Goal: Task Accomplishment & Management: Manage account settings

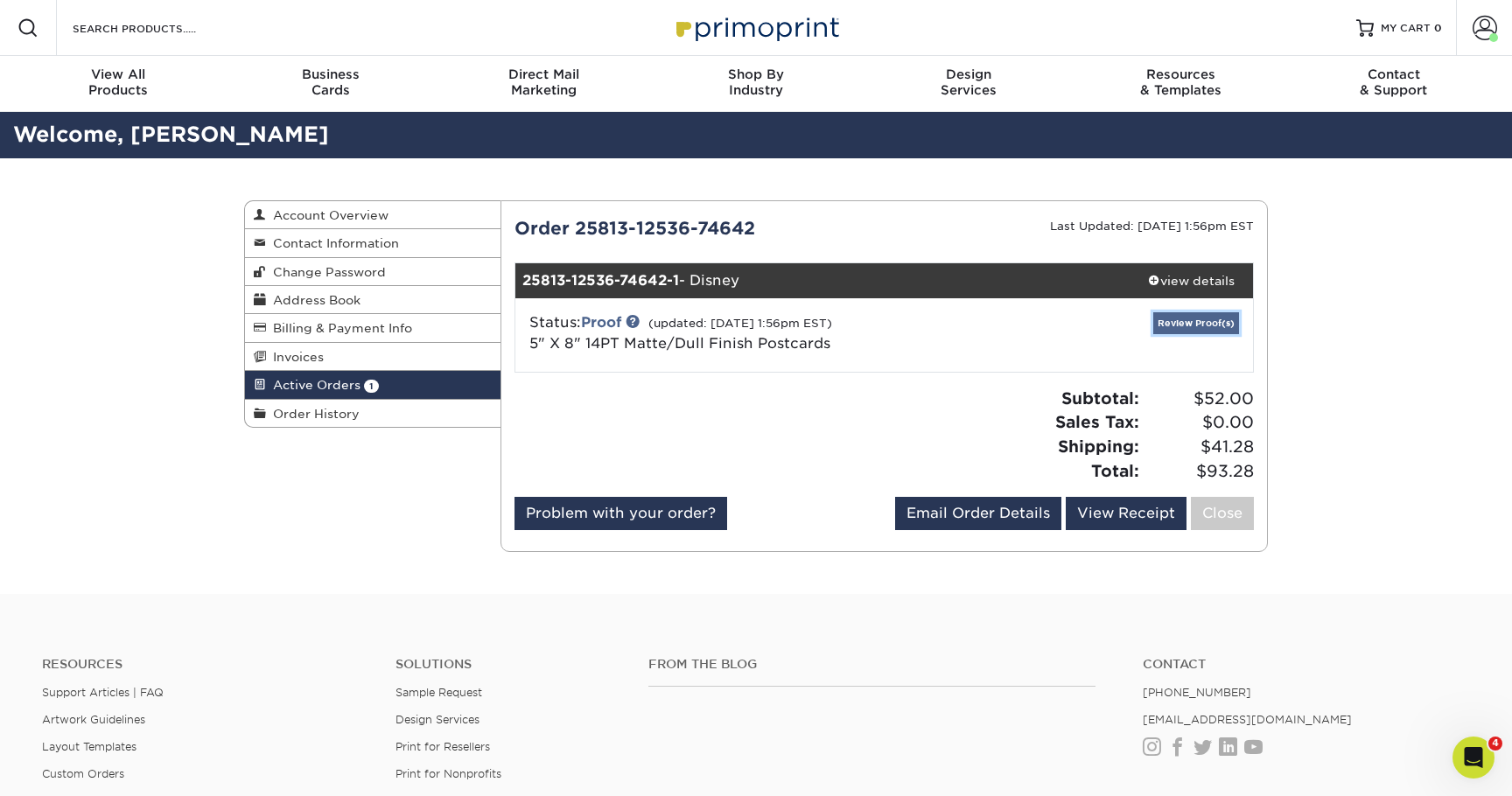
click at [1195, 327] on link "Review Proof(s)" at bounding box center [1196, 323] width 86 height 21
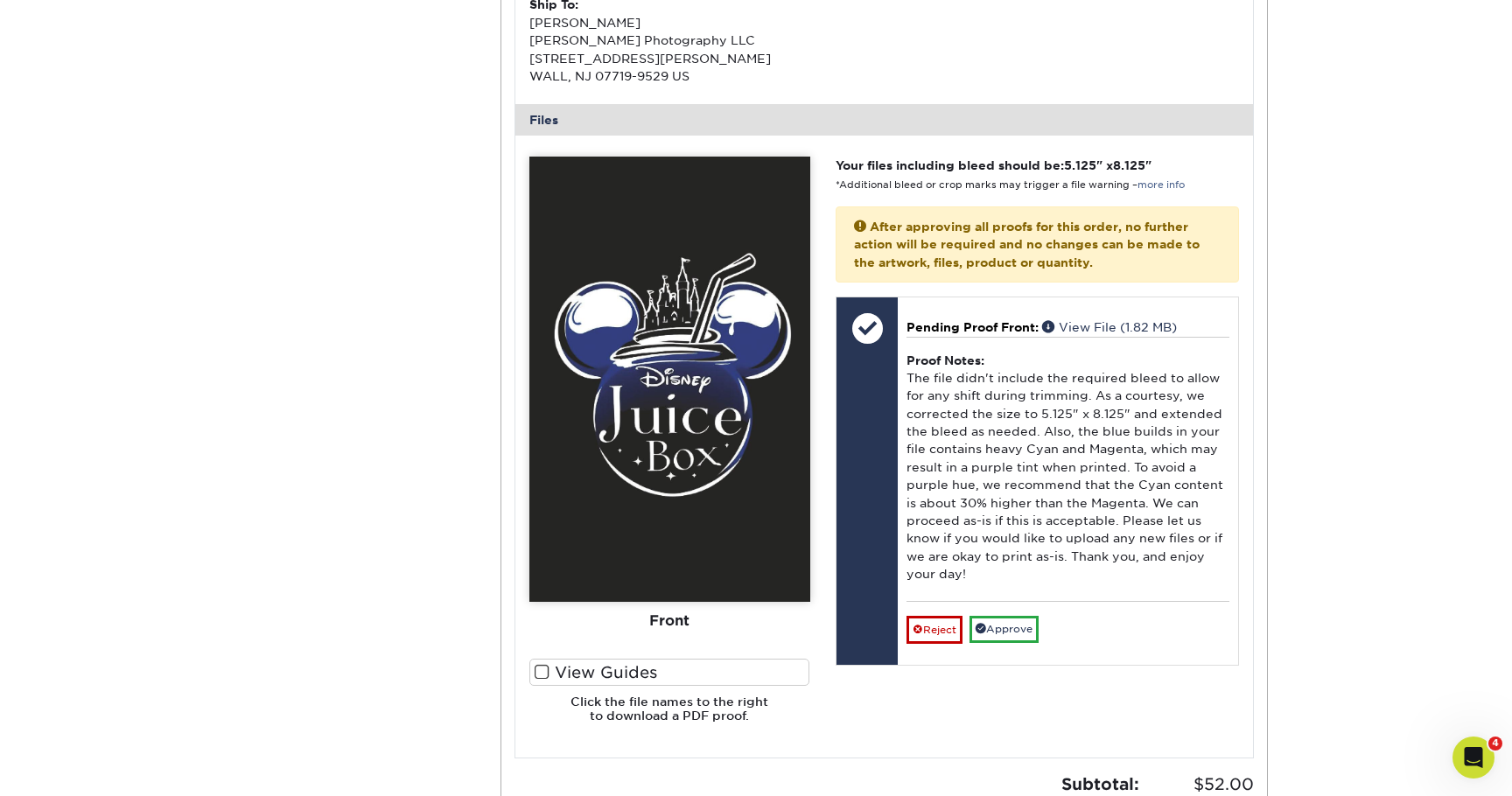
scroll to position [841, 0]
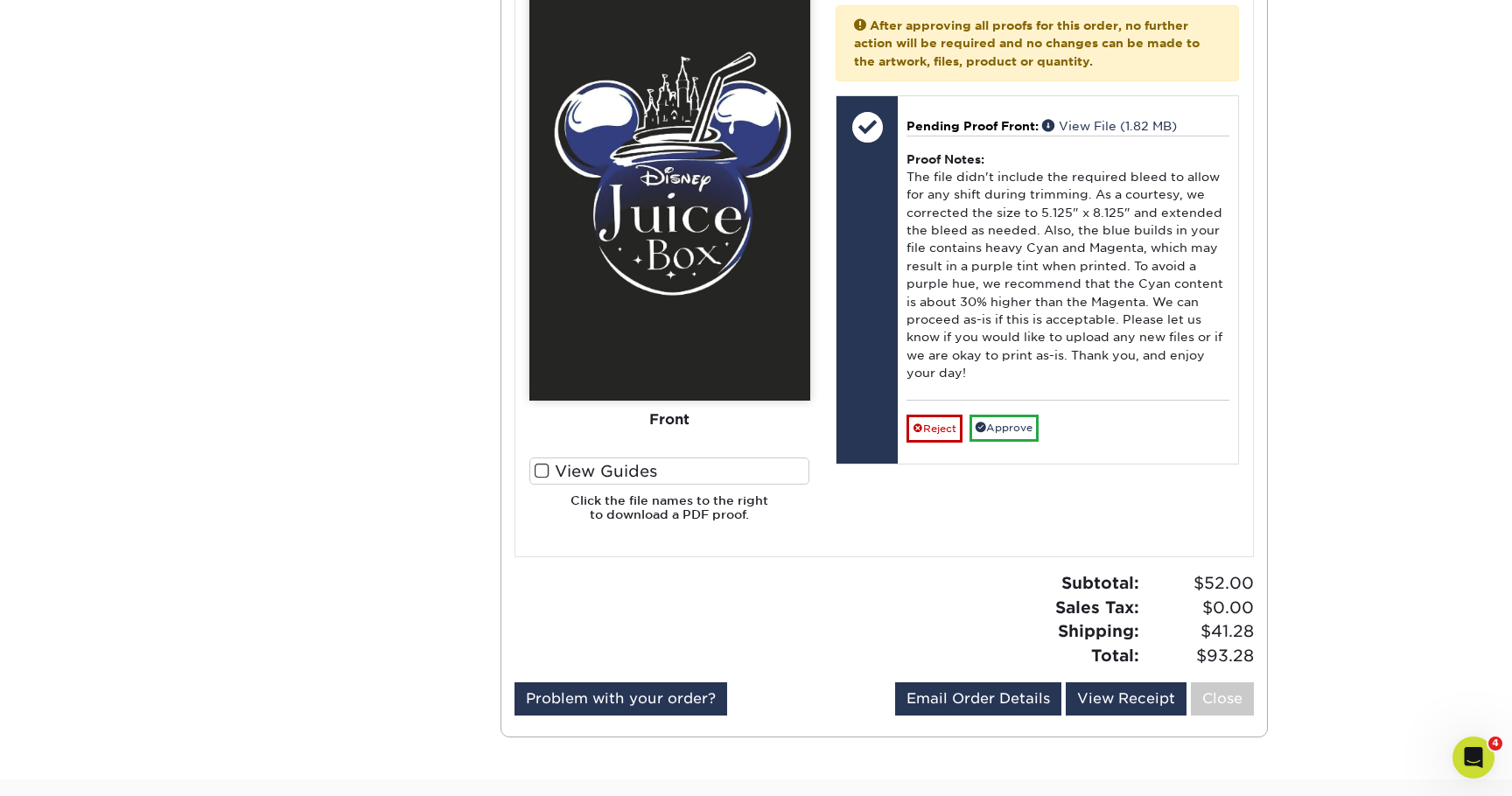
click at [545, 476] on span at bounding box center [542, 471] width 15 height 17
click at [0, 0] on input "View Guides" at bounding box center [0, 0] width 0 height 0
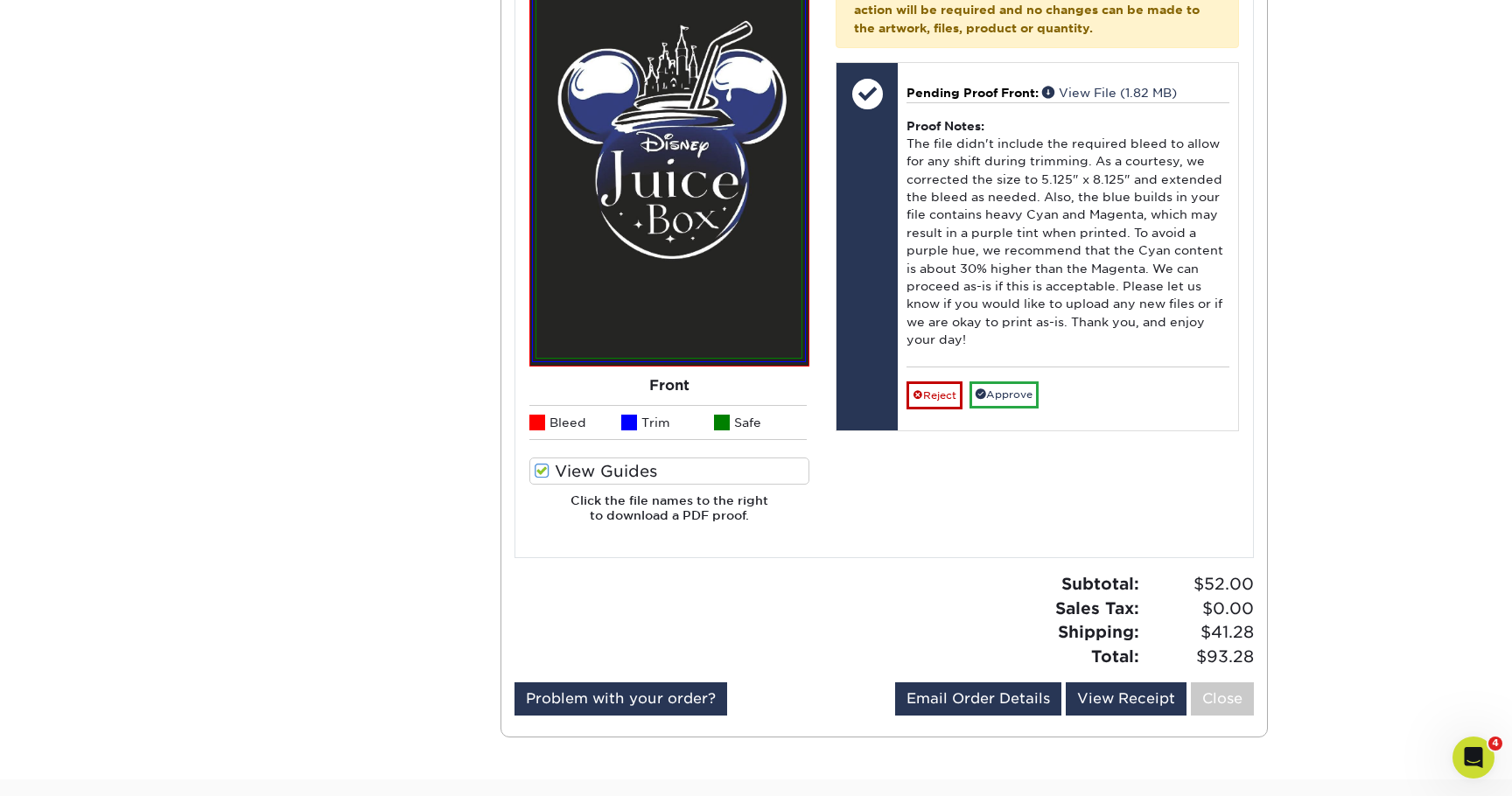
click at [545, 474] on span at bounding box center [542, 471] width 15 height 17
click at [0, 0] on input "View Guides" at bounding box center [0, 0] width 0 height 0
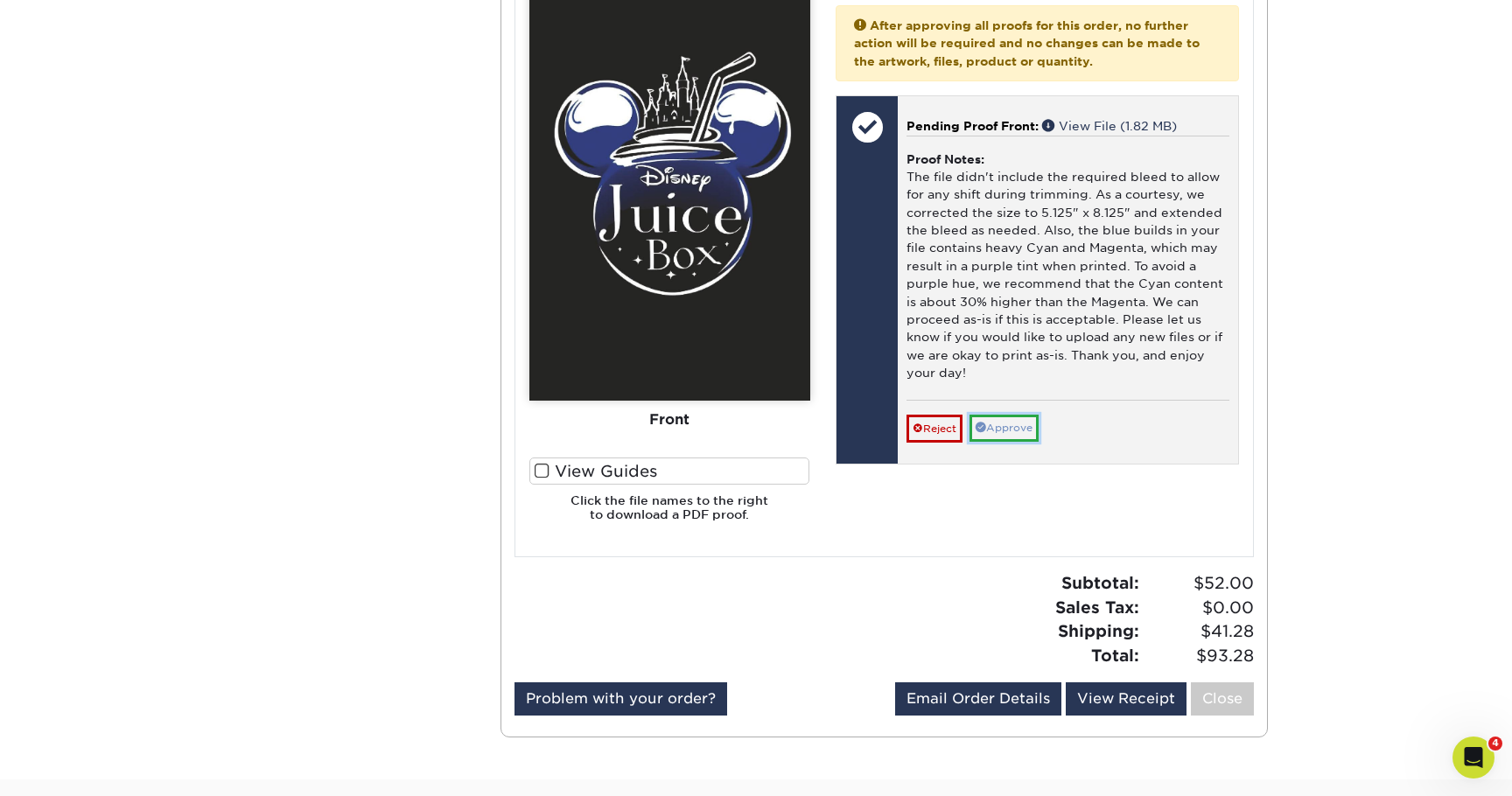
click at [1026, 419] on link "Approve" at bounding box center [1004, 428] width 69 height 27
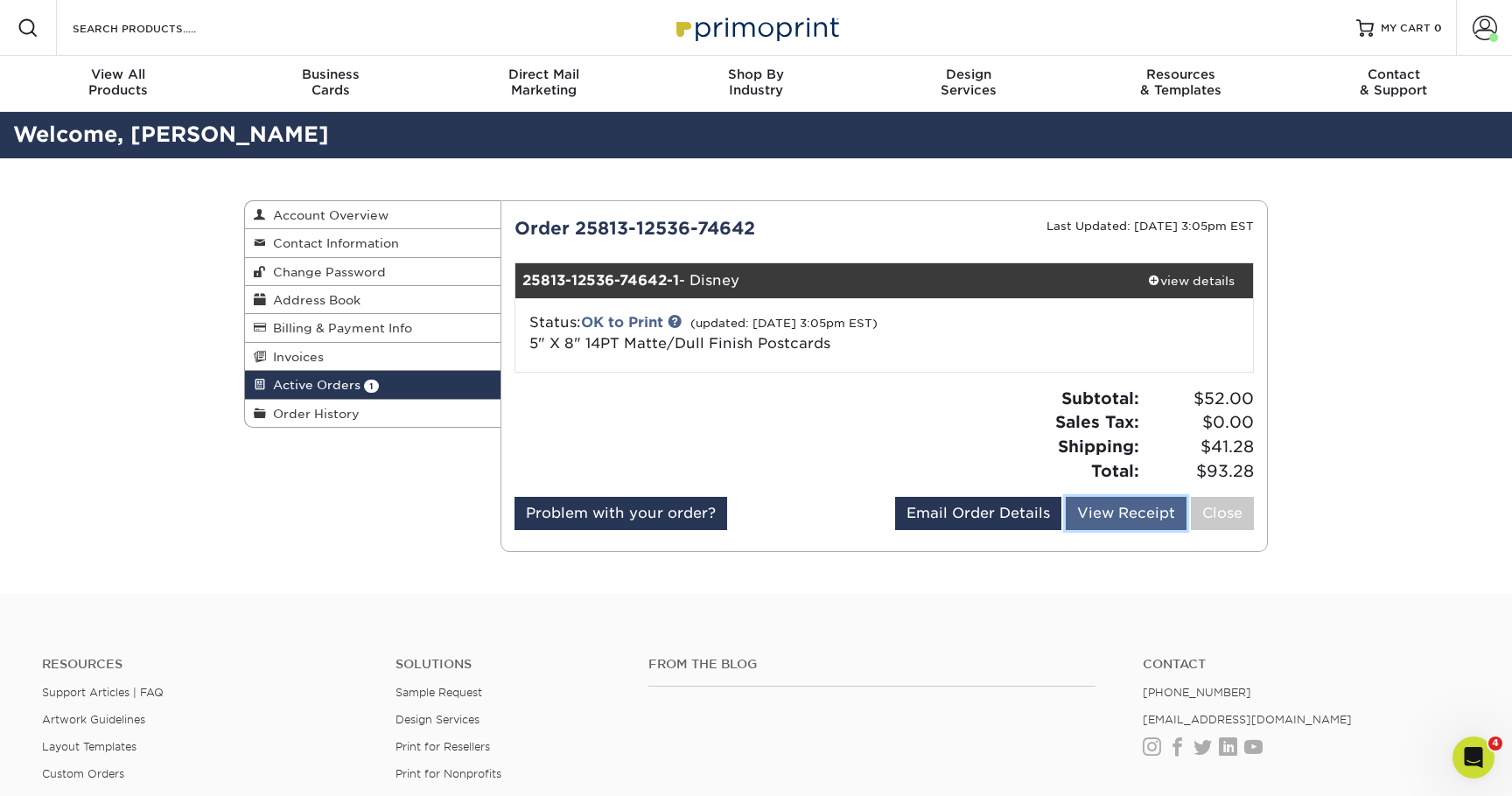
click at [1101, 512] on link "View Receipt" at bounding box center [1126, 513] width 121 height 33
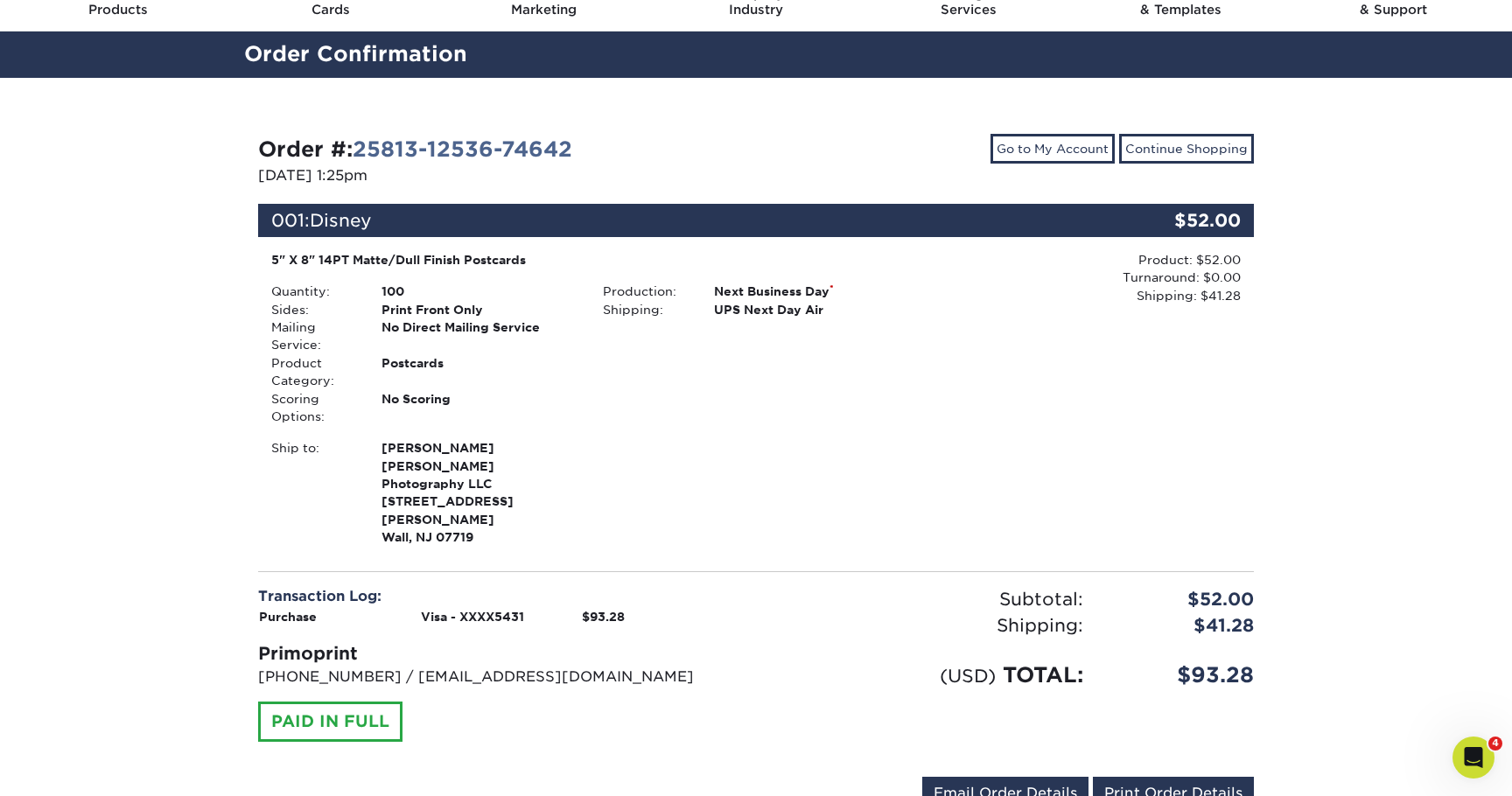
scroll to position [98, 0]
